Goal: Obtain resource: Download file/media

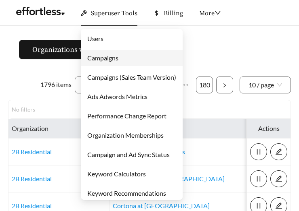
click at [103, 35] on link "Users" at bounding box center [95, 39] width 16 height 8
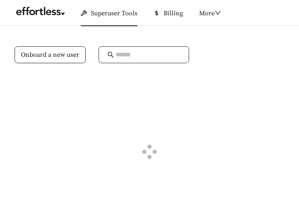
click at [133, 56] on input "text" at bounding box center [147, 55] width 65 height 10
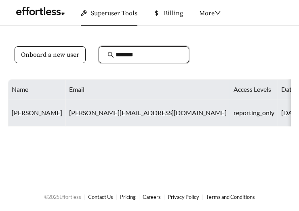
type input "*******"
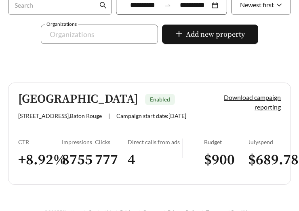
scroll to position [211, 0]
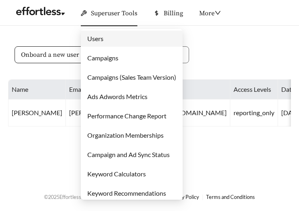
click at [105, 58] on link "Campaigns" at bounding box center [102, 58] width 31 height 8
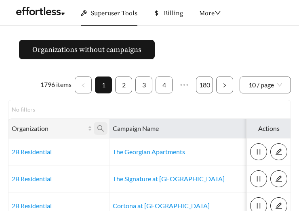
click at [104, 129] on icon "search" at bounding box center [100, 128] width 7 height 7
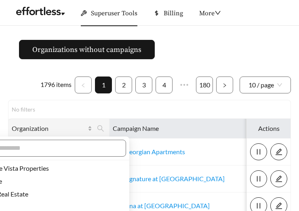
click at [79, 133] on span "Organization" at bounding box center [49, 129] width 74 height 10
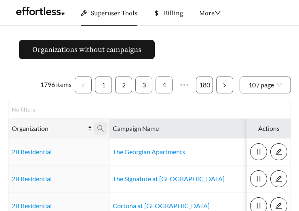
click at [99, 130] on icon "search" at bounding box center [100, 128] width 7 height 7
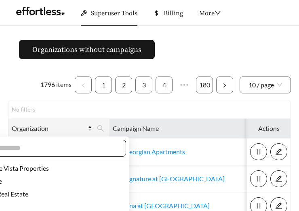
click at [76, 150] on input "text" at bounding box center [48, 149] width 138 height 10
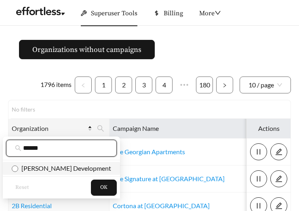
type input "******"
click at [74, 169] on span "[PERSON_NAME] Development" at bounding box center [64, 169] width 93 height 8
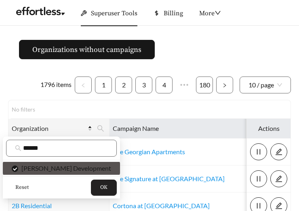
click at [100, 184] on span "OK" at bounding box center [103, 188] width 7 height 8
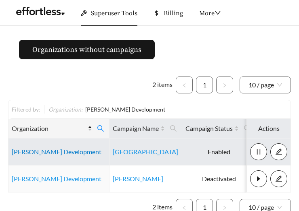
click at [59, 150] on link "[PERSON_NAME] Development" at bounding box center [57, 152] width 90 height 8
click at [59, 152] on link "[PERSON_NAME] Development" at bounding box center [57, 152] width 90 height 8
click at [42, 155] on link "[PERSON_NAME] Development" at bounding box center [57, 152] width 90 height 8
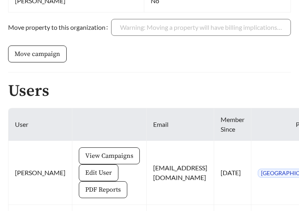
scroll to position [405, 0]
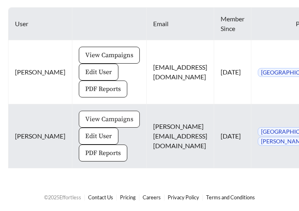
click at [91, 115] on span "View Campaigns" at bounding box center [109, 120] width 48 height 10
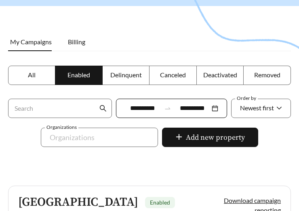
scroll to position [211, 0]
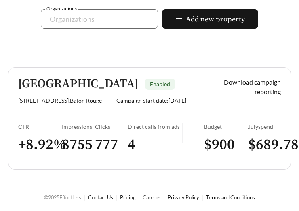
click at [69, 122] on link "Cedar Grove Townhomes Enabled [STREET_ADDRESS] | Campaign start date: [DATE] Do…" at bounding box center [149, 118] width 282 height 102
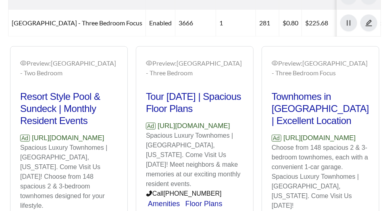
scroll to position [458, 0]
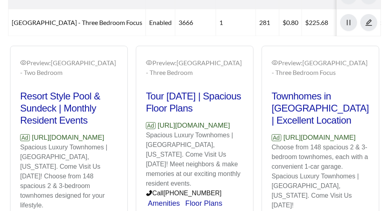
drag, startPoint x: 65, startPoint y: 162, endPoint x: 3, endPoint y: 144, distance: 64.8
click at [3, 144] on div "Preview: Cedar Grove Townhomes - Two Bedroom Resort Style Pool & Sundeck | Mont…" at bounding box center [194, 186] width 389 height 280
copy p "https://www.cedargrovetownhome.com"
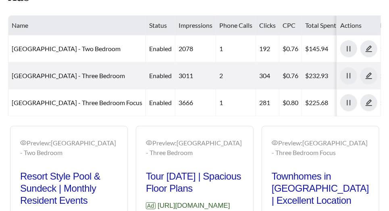
scroll to position [377, 0]
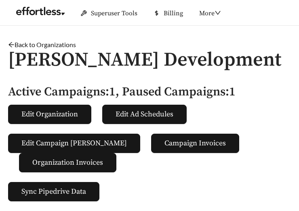
scroll to position [405, 0]
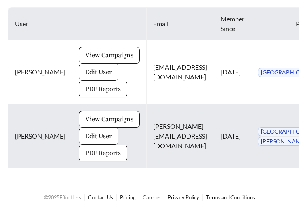
click at [85, 155] on span "PDF Reports" at bounding box center [103, 153] width 36 height 10
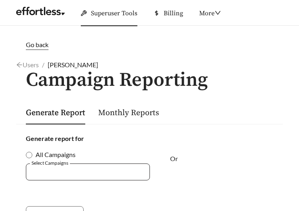
click at [71, 179] on div at bounding box center [88, 172] width 124 height 17
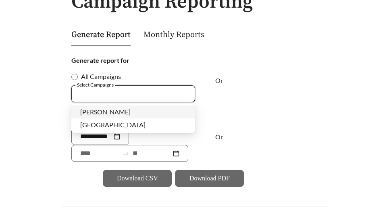
scroll to position [77, 0]
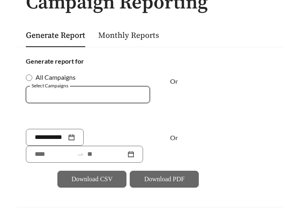
click at [83, 95] on div at bounding box center [81, 94] width 105 height 11
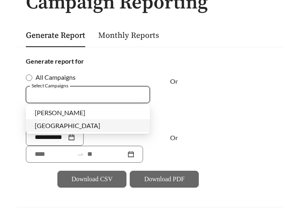
click at [70, 128] on span "[GEOGRAPHIC_DATA]" at bounding box center [67, 126] width 65 height 8
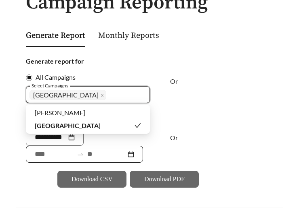
click at [46, 157] on input at bounding box center [54, 155] width 39 height 10
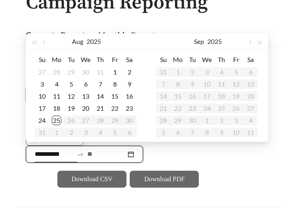
type input "**********"
click at [44, 40] on button "button" at bounding box center [45, 41] width 10 height 16
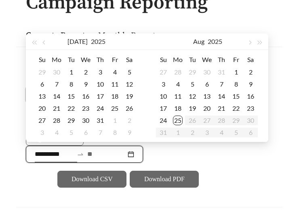
type input "**********"
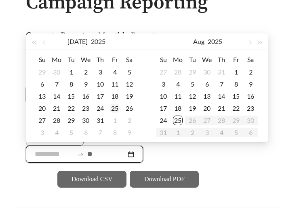
type input "**********"
click at [119, 105] on div "25" at bounding box center [115, 109] width 10 height 10
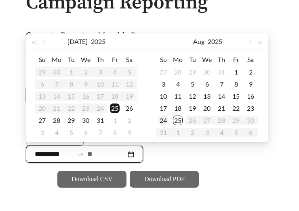
type input "**********"
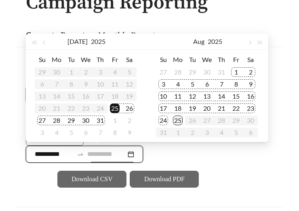
type input "**********"
click at [237, 108] on div "22" at bounding box center [236, 109] width 10 height 10
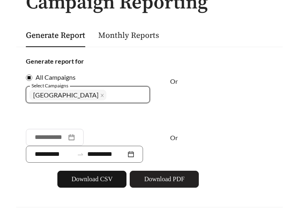
click at [163, 178] on span "Download PDF" at bounding box center [164, 180] width 40 height 10
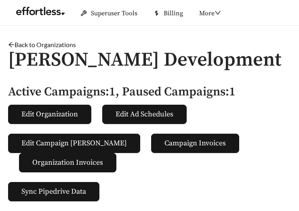
scroll to position [405, 0]
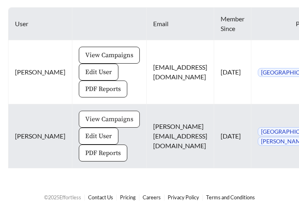
click at [102, 117] on span "View Campaigns" at bounding box center [109, 120] width 48 height 10
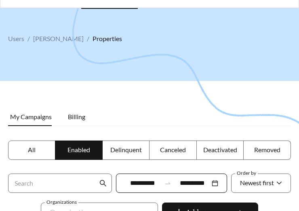
scroll to position [6, 0]
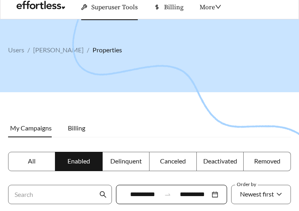
click at [26, 158] on label "All" at bounding box center [31, 161] width 47 height 19
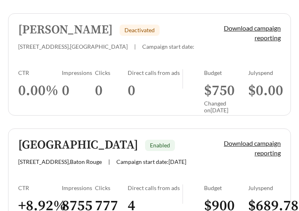
scroll to position [266, 0]
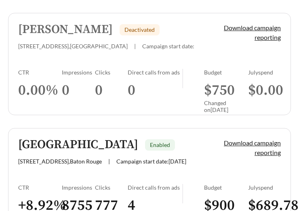
click at [122, 97] on h3 "0" at bounding box center [111, 91] width 33 height 18
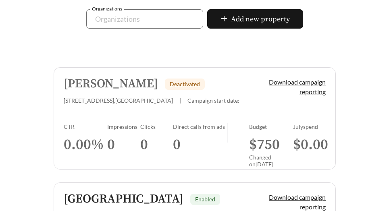
scroll to position [327, 0]
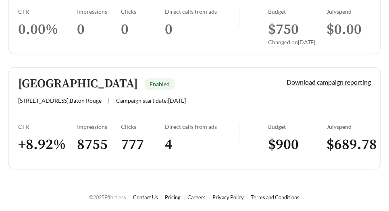
click at [87, 99] on span "8001 Pine Valley Dr , Baton Rouge" at bounding box center [60, 100] width 84 height 7
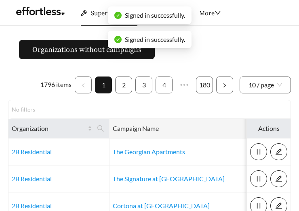
click at [266, 129] on icon "search" at bounding box center [269, 128] width 7 height 7
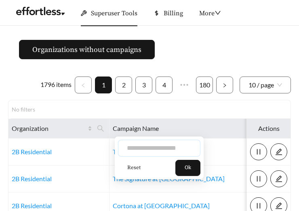
click at [172, 144] on input "text" at bounding box center [159, 148] width 82 height 17
type input "*****"
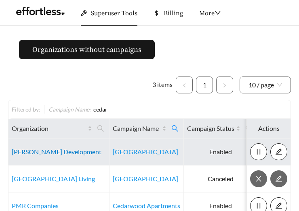
click at [33, 151] on link "[PERSON_NAME] Development" at bounding box center [57, 152] width 90 height 8
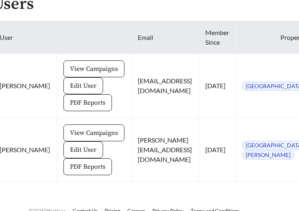
scroll to position [405, 15]
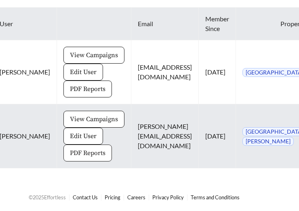
click at [70, 151] on span "PDF Reports" at bounding box center [88, 153] width 36 height 10
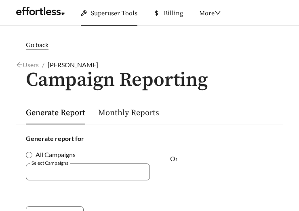
click at [36, 46] on span "Go back" at bounding box center [37, 45] width 23 height 8
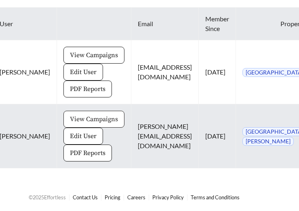
click at [70, 122] on span "View Campaigns" at bounding box center [94, 120] width 48 height 10
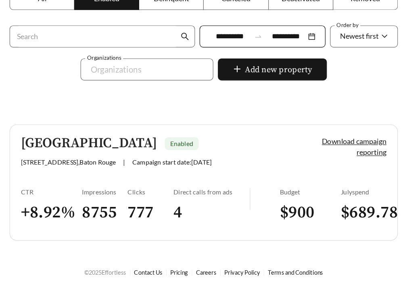
scroll to position [167, 0]
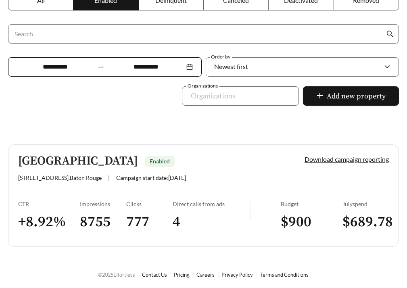
click at [176, 211] on h3 "4" at bounding box center [211, 222] width 77 height 18
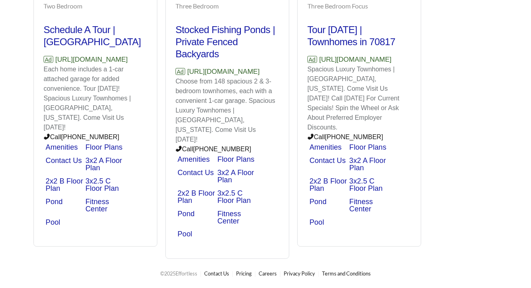
scroll to position [495, 0]
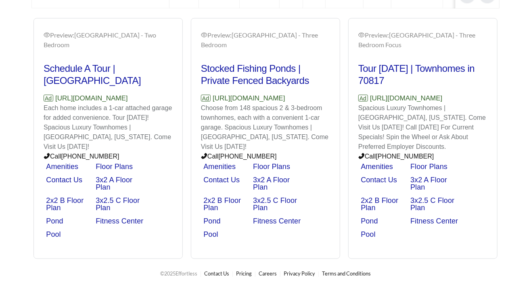
drag, startPoint x: 164, startPoint y: 98, endPoint x: 33, endPoint y: 99, distance: 130.7
click at [33, 99] on div "Preview: [GEOGRAPHIC_DATA] - Two Bedroom Schedule A Tour | [GEOGRAPHIC_DATA] To…" at bounding box center [265, 138] width 472 height 241
copy p "[URL][DOMAIN_NAME]"
click at [176, 161] on div "Preview: [GEOGRAPHIC_DATA] - Two Bedroom Schedule A Tour | [GEOGRAPHIC_DATA] To…" at bounding box center [265, 138] width 472 height 241
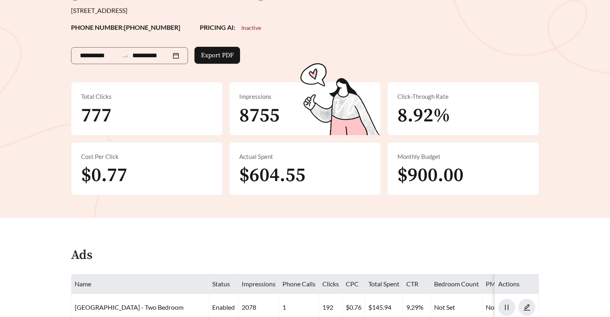
scroll to position [0, 0]
